Goal: Use online tool/utility

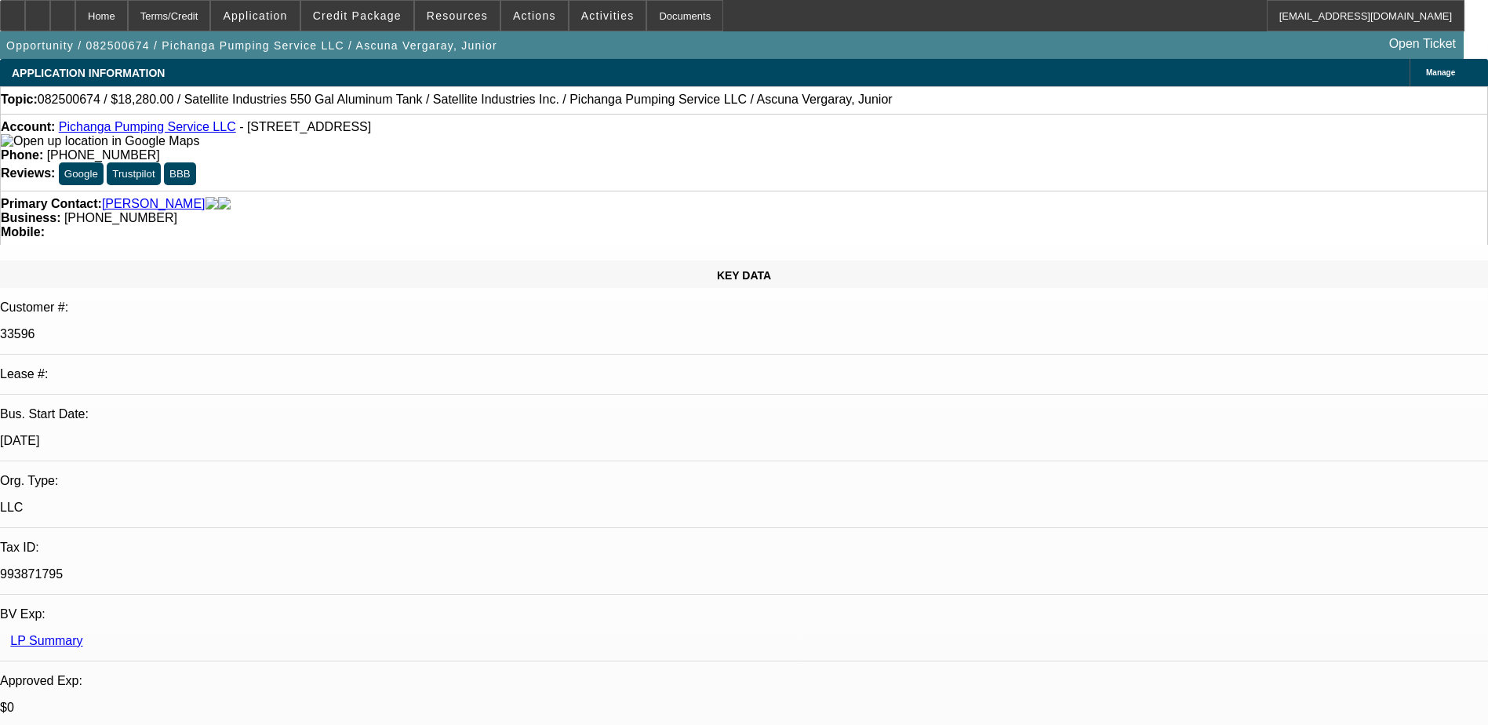
select select "0"
select select "2"
select select "0.1"
select select "4"
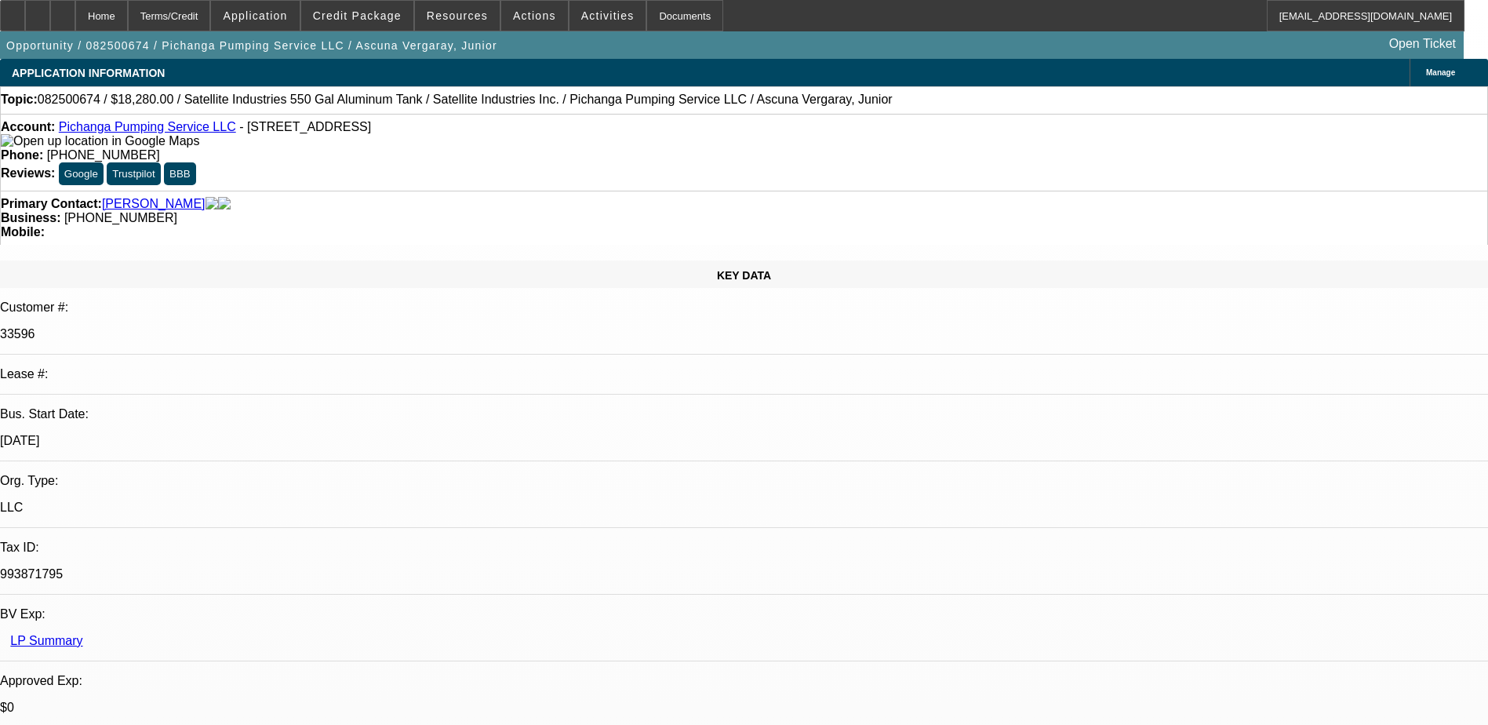
select select "0"
select select "2"
select select "0.1"
select select "4"
